Goal: Entertainment & Leisure: Browse casually

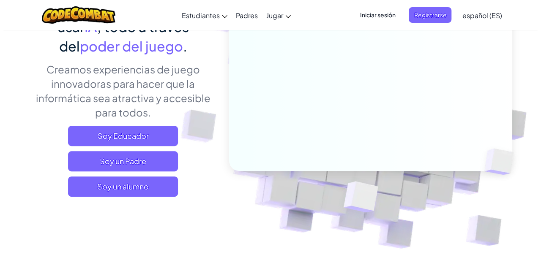
scroll to position [138, 0]
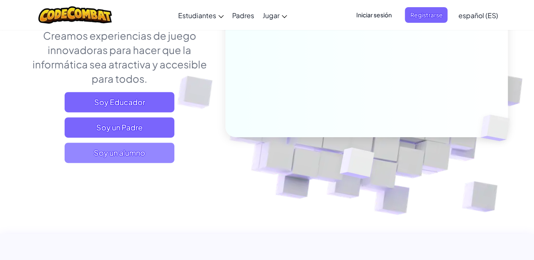
click at [115, 154] on span "Soy un alumno" at bounding box center [120, 153] width 110 height 20
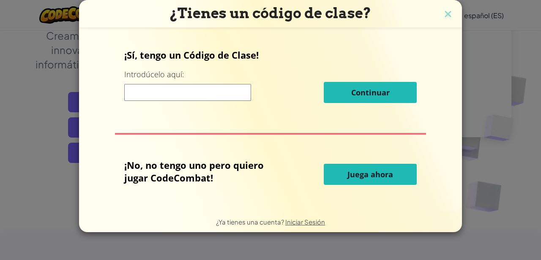
click at [377, 174] on span "Juega ahora" at bounding box center [370, 174] width 46 height 10
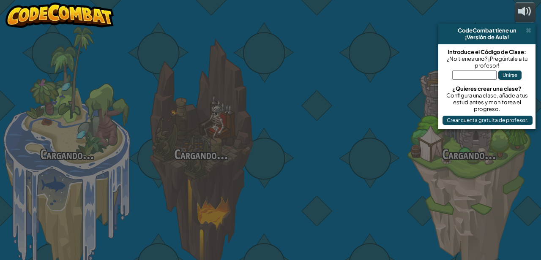
select select "es-ES"
